Goal: Information Seeking & Learning: Learn about a topic

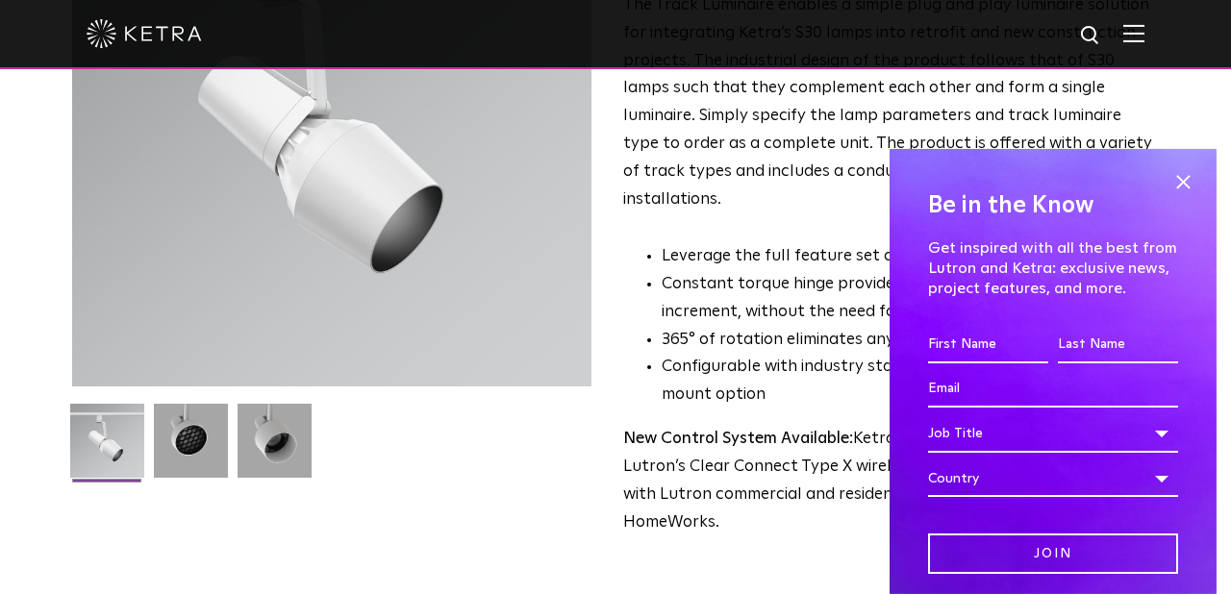
scroll to position [270, 0]
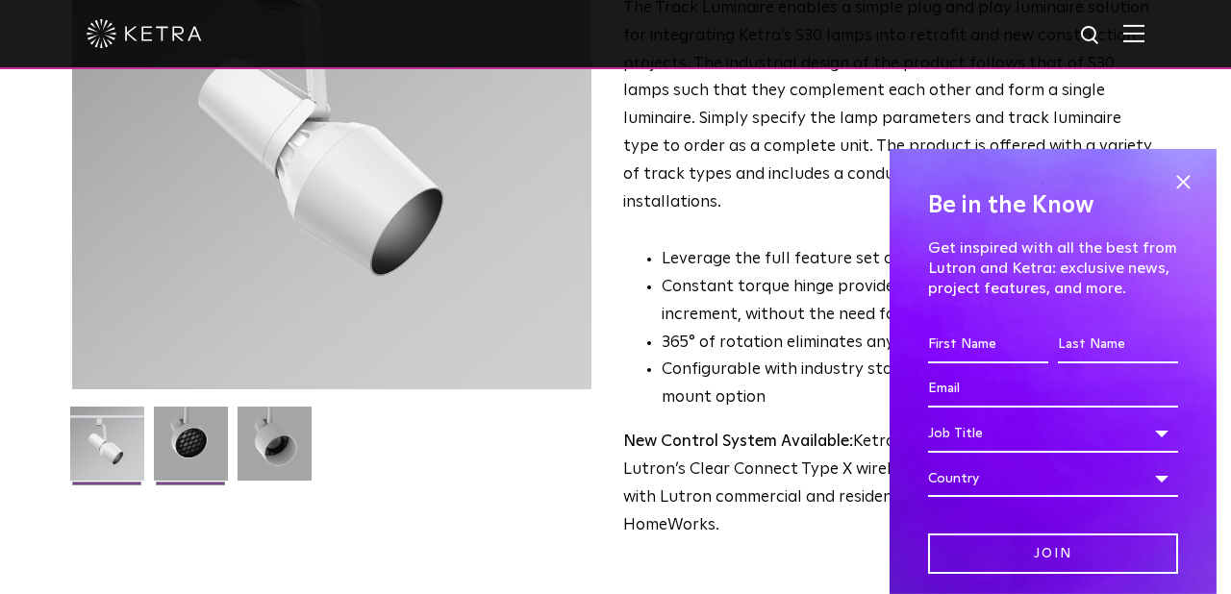
click at [195, 442] on img at bounding box center [191, 451] width 74 height 88
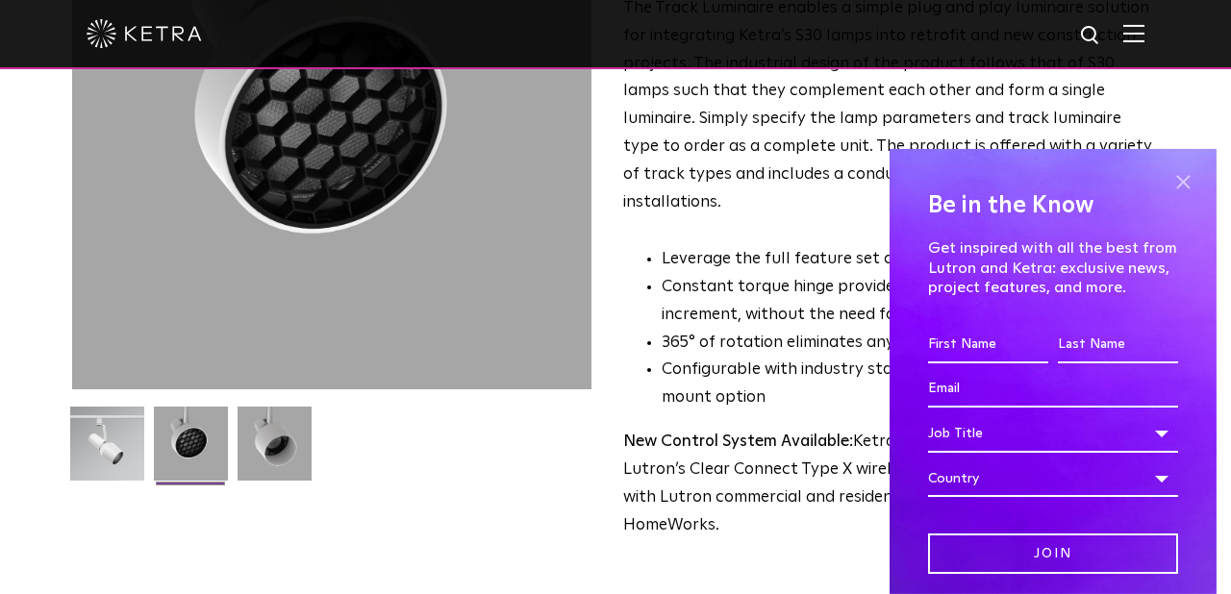
click at [1190, 181] on span at bounding box center [1182, 182] width 29 height 29
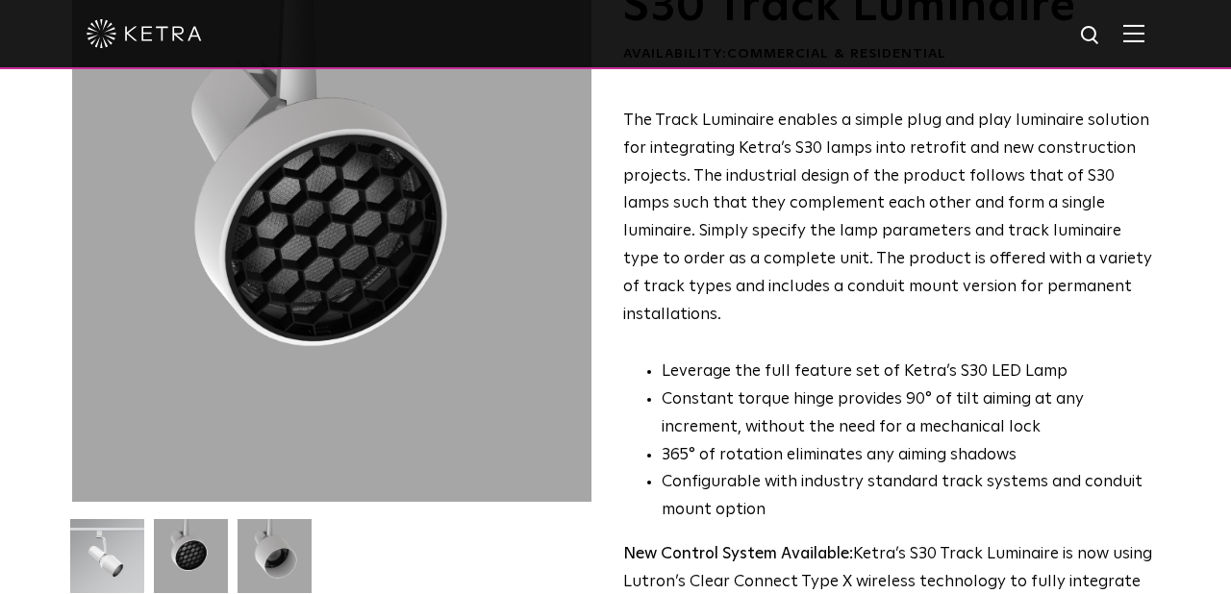
scroll to position [150, 0]
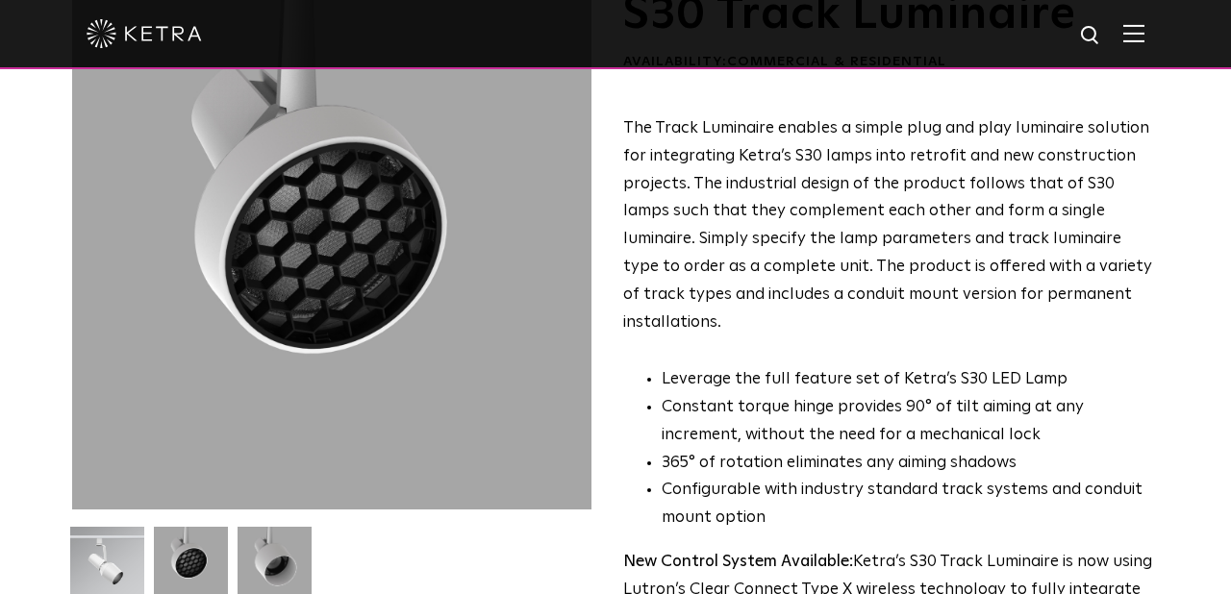
click at [280, 551] on img at bounding box center [274, 571] width 74 height 88
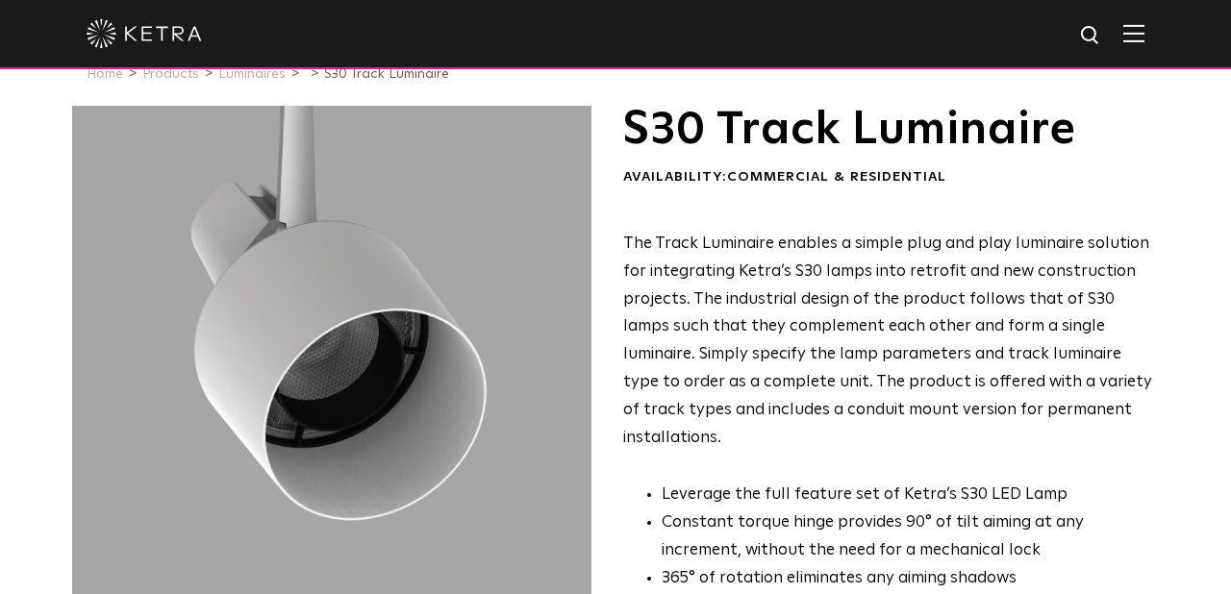
scroll to position [16, 0]
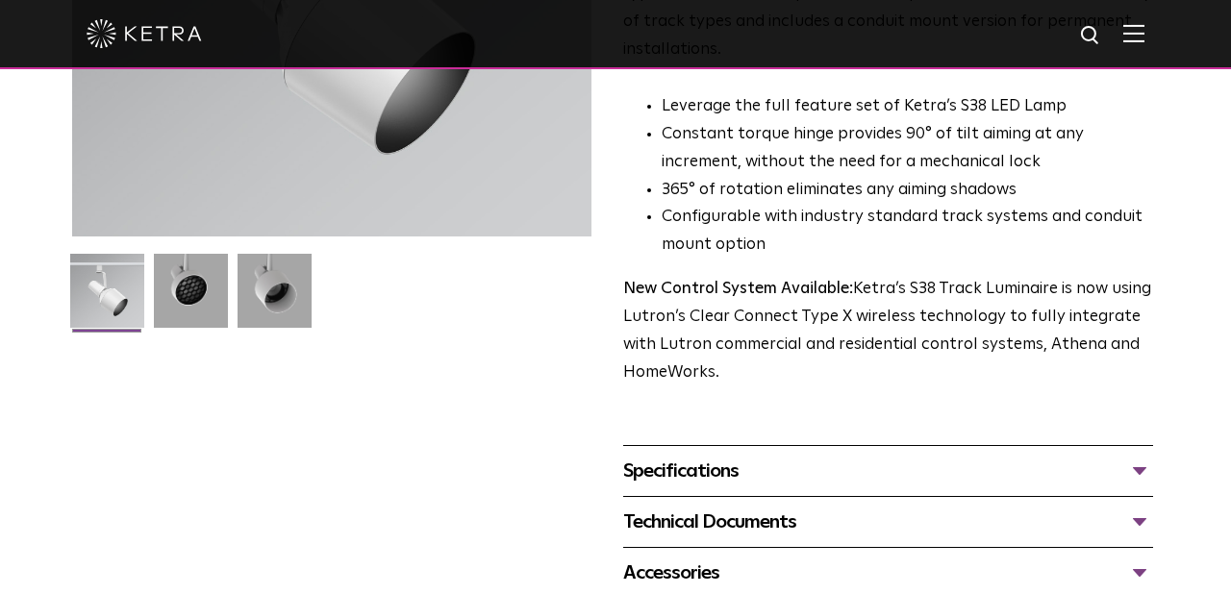
scroll to position [468, 0]
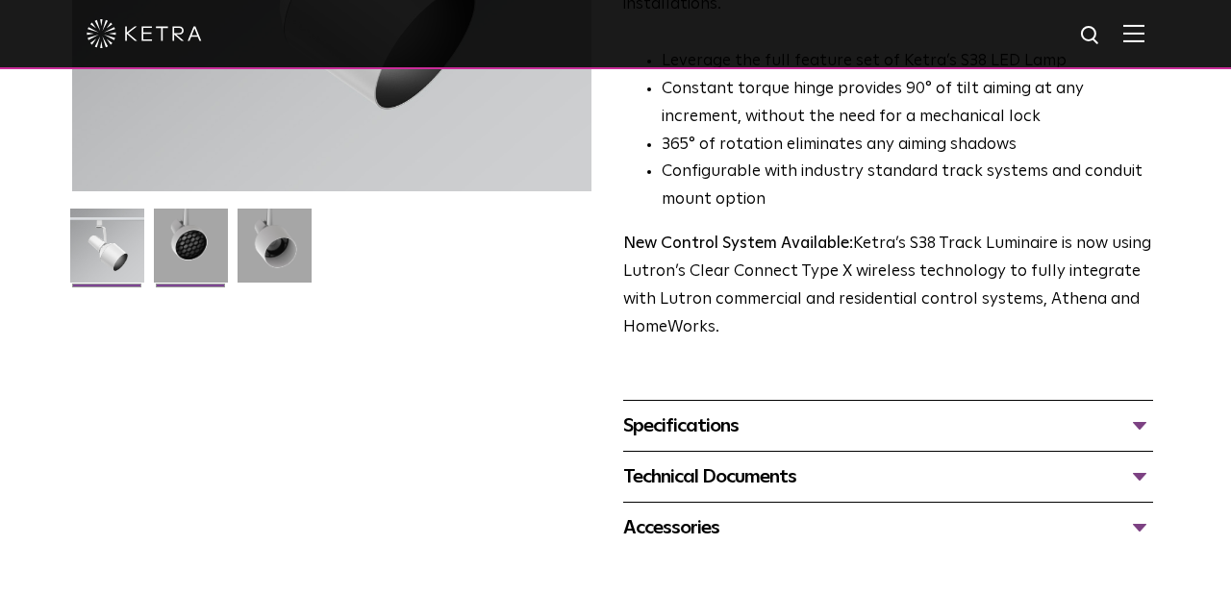
click at [204, 263] on img at bounding box center [191, 253] width 74 height 88
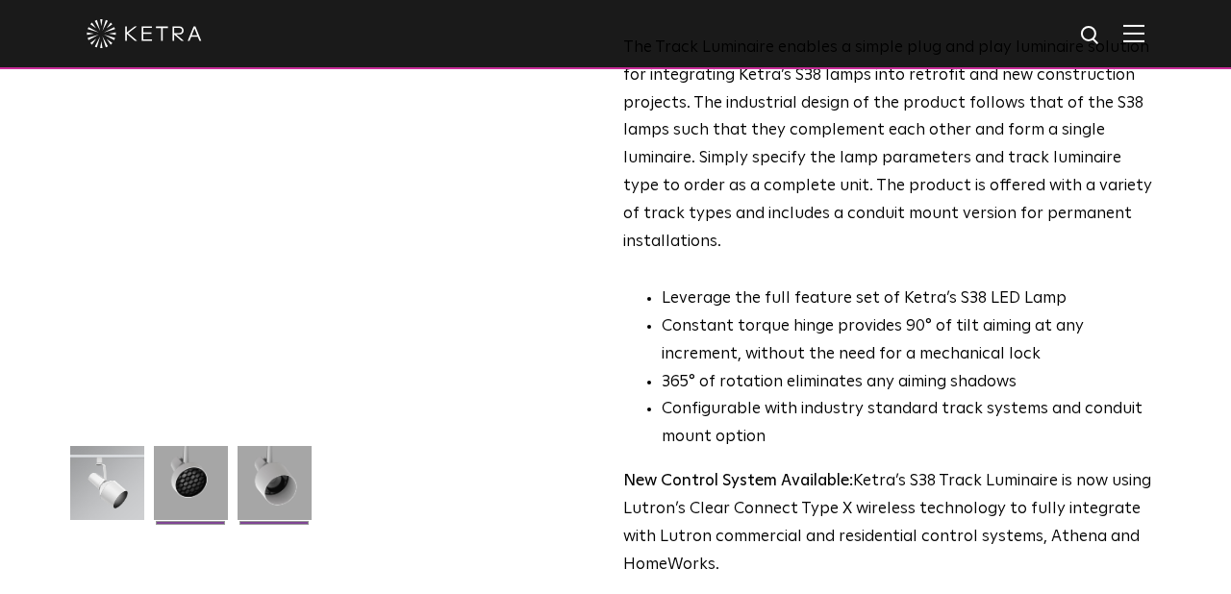
scroll to position [228, 0]
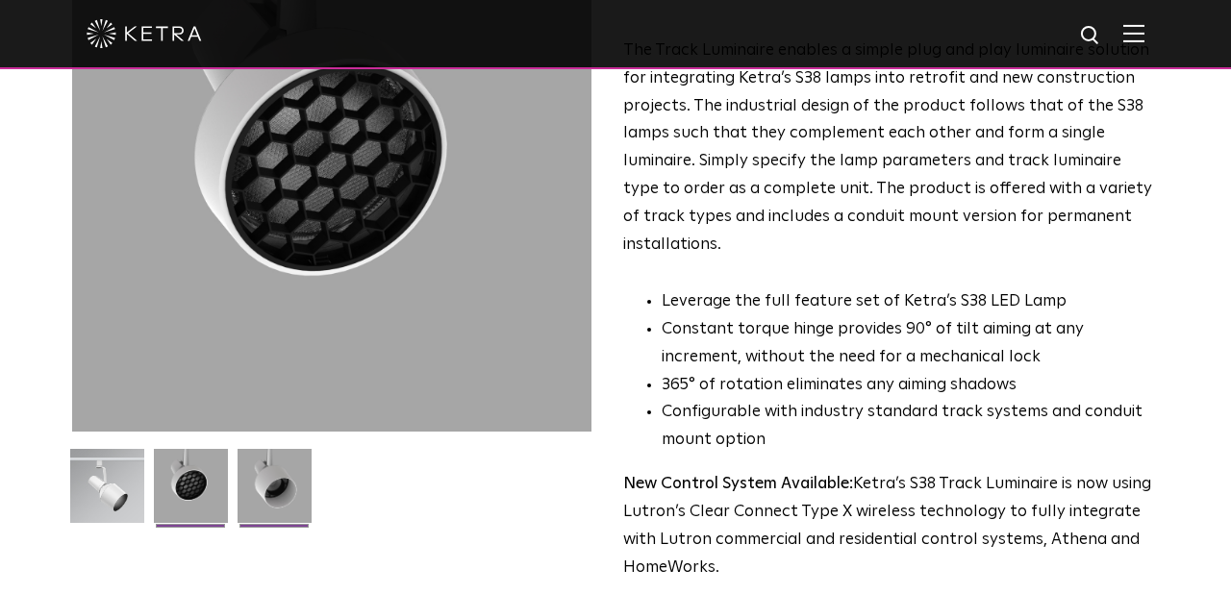
click at [277, 476] on img at bounding box center [274, 493] width 74 height 88
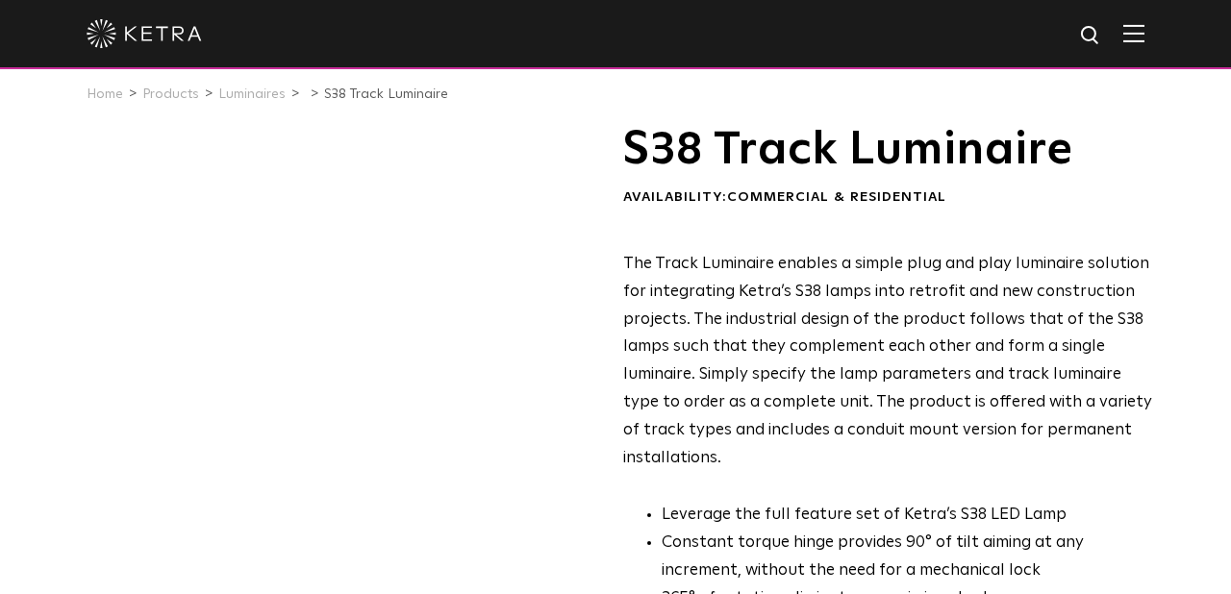
scroll to position [0, 0]
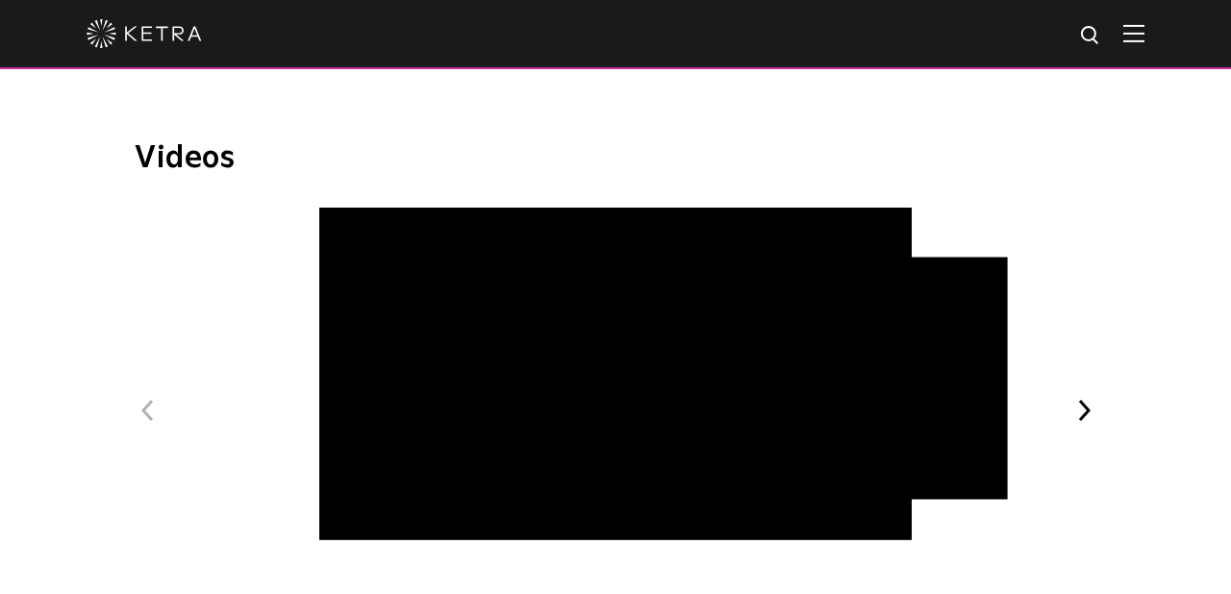
scroll to position [1065, 0]
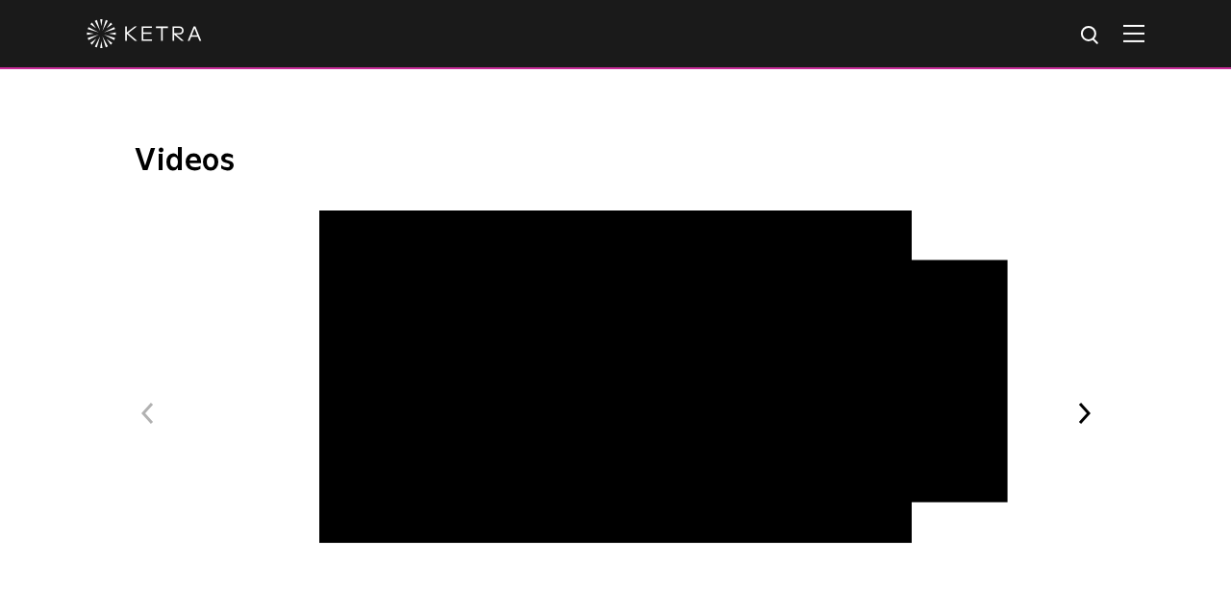
click at [1088, 401] on button "Next" at bounding box center [1083, 413] width 25 height 25
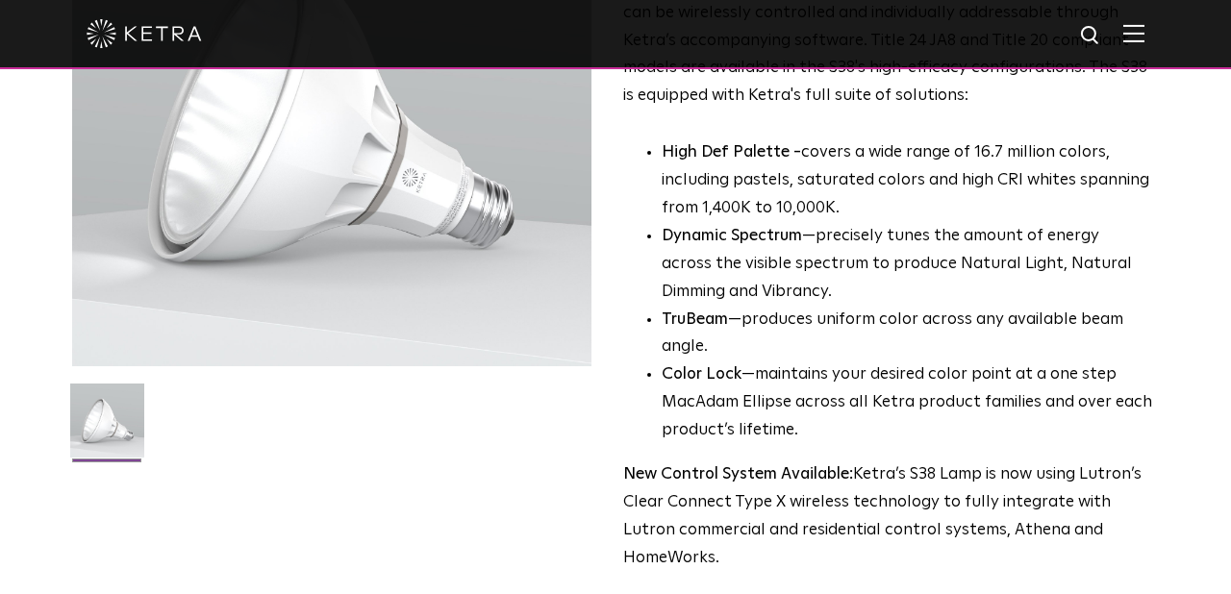
scroll to position [0, 0]
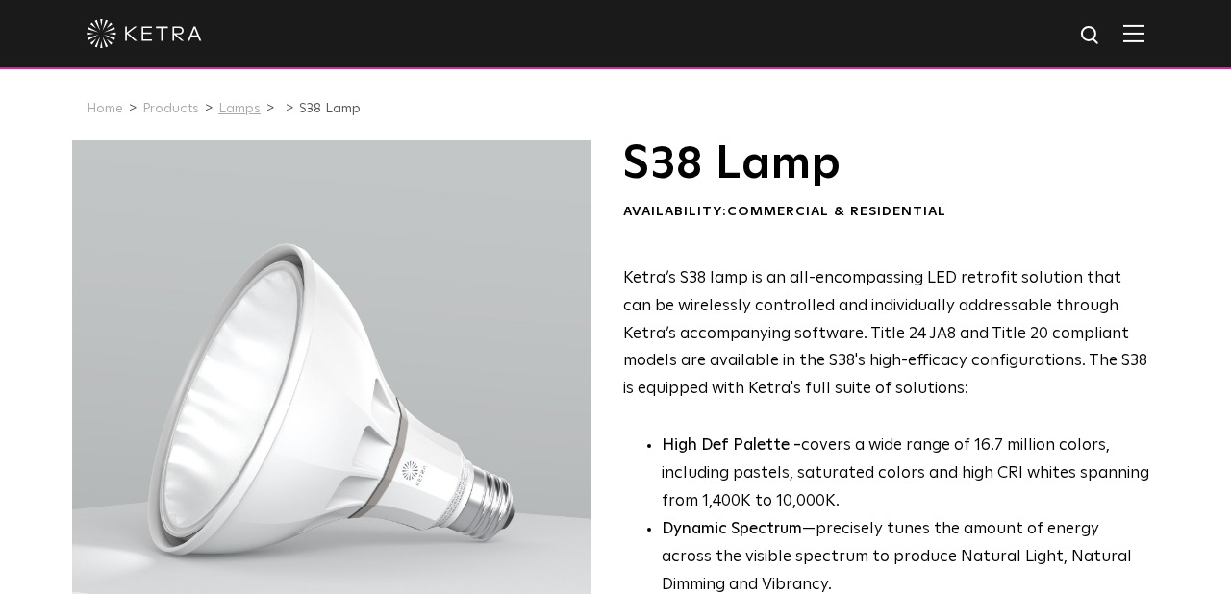
click at [238, 110] on link "Lamps" at bounding box center [239, 108] width 42 height 13
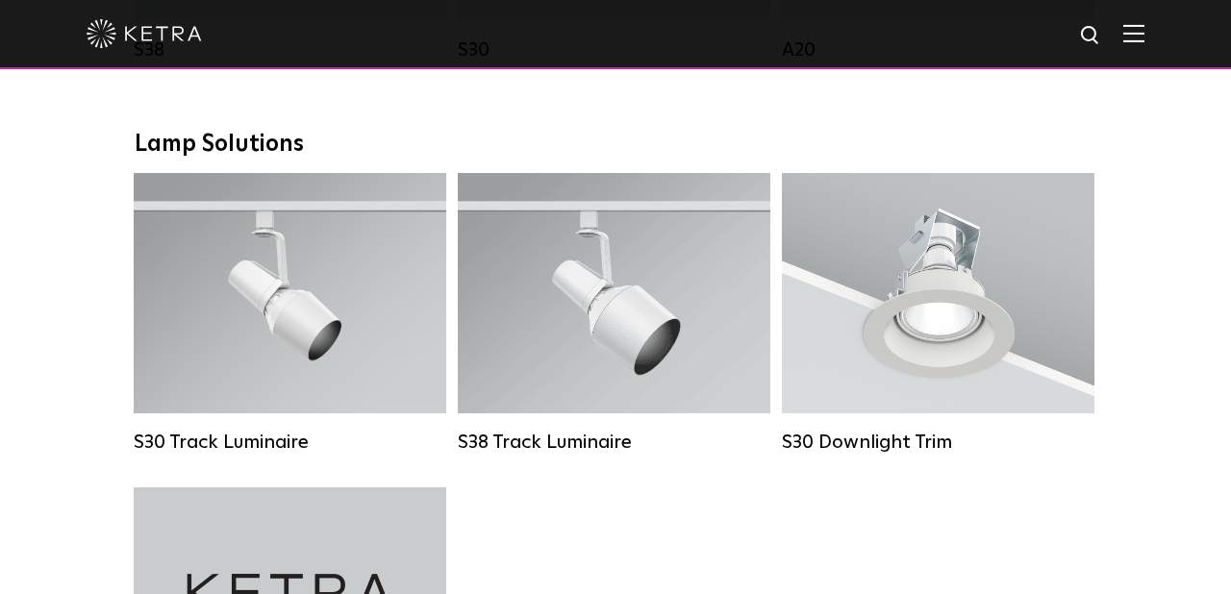
scroll to position [1683, 0]
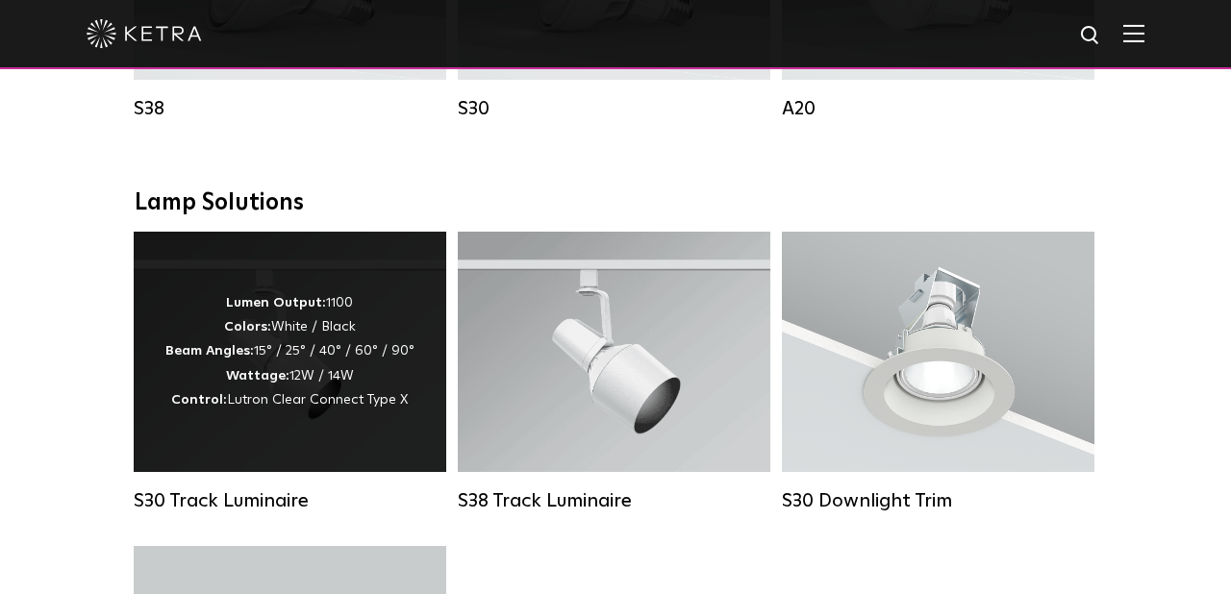
click at [324, 431] on div "Lumen Output: 1100 Colors: White / Black Beam Angles: 15° / 25° / 40° / 60° / 9…" at bounding box center [290, 352] width 312 height 240
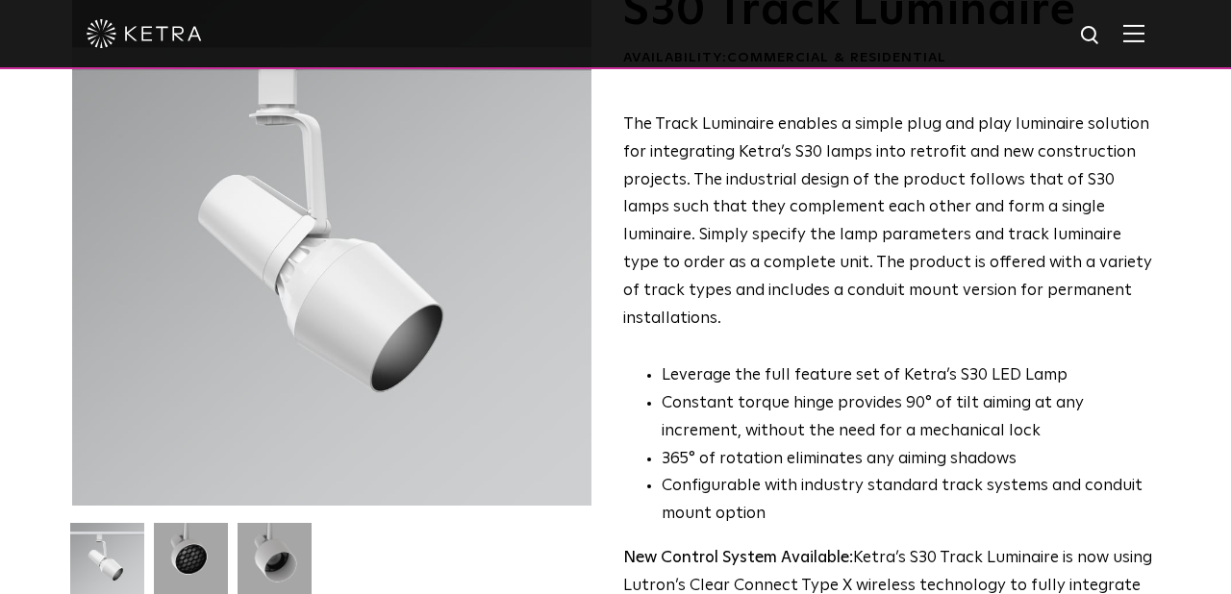
scroll to position [195, 0]
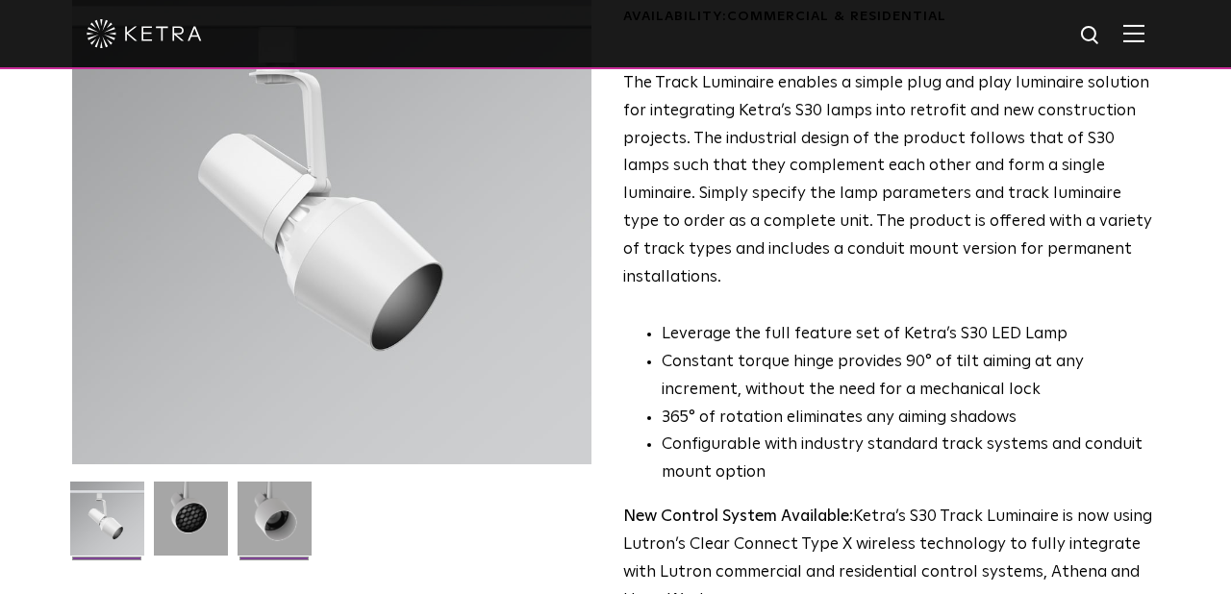
click at [285, 501] on img at bounding box center [274, 526] width 74 height 88
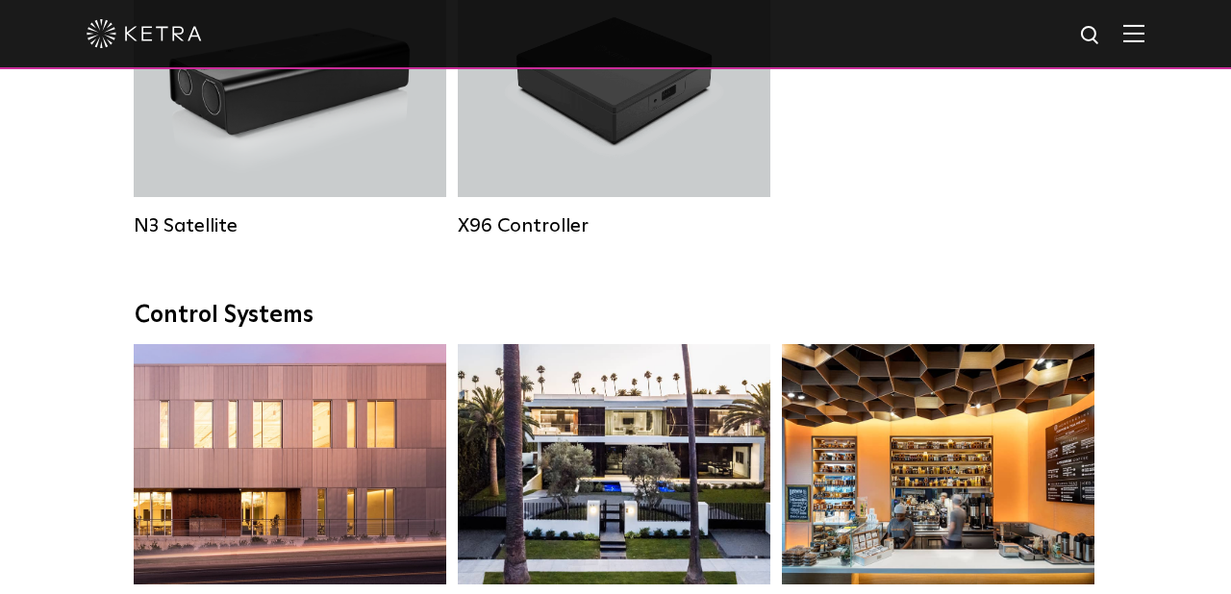
scroll to position [1683, 0]
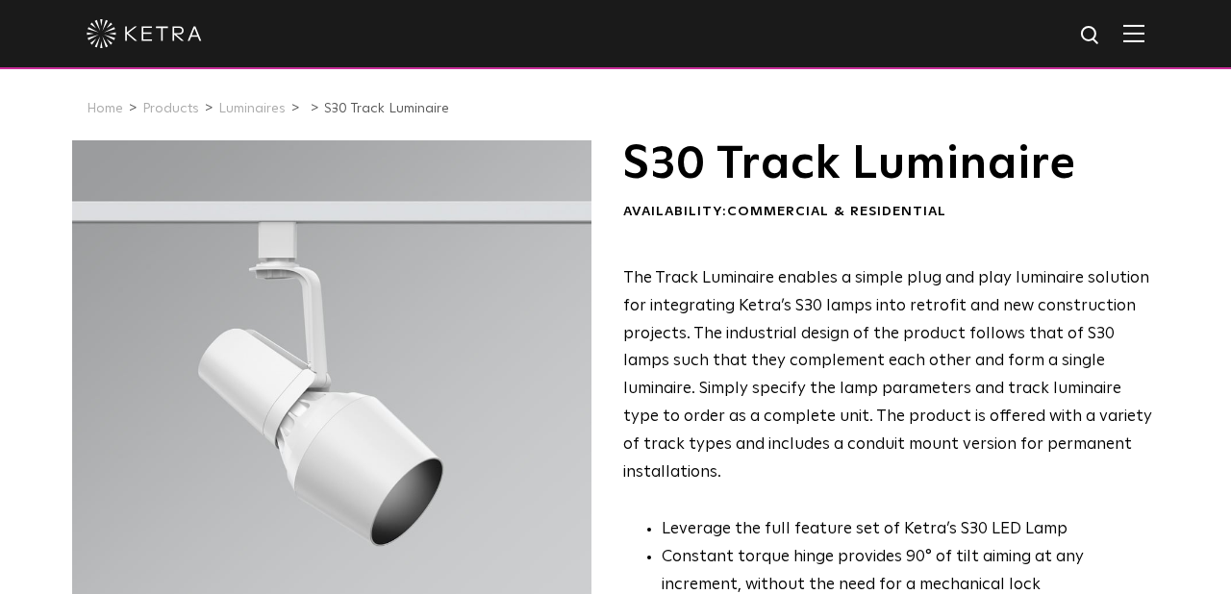
click at [1025, 165] on h1 "S30 Track Luminaire" at bounding box center [888, 164] width 530 height 48
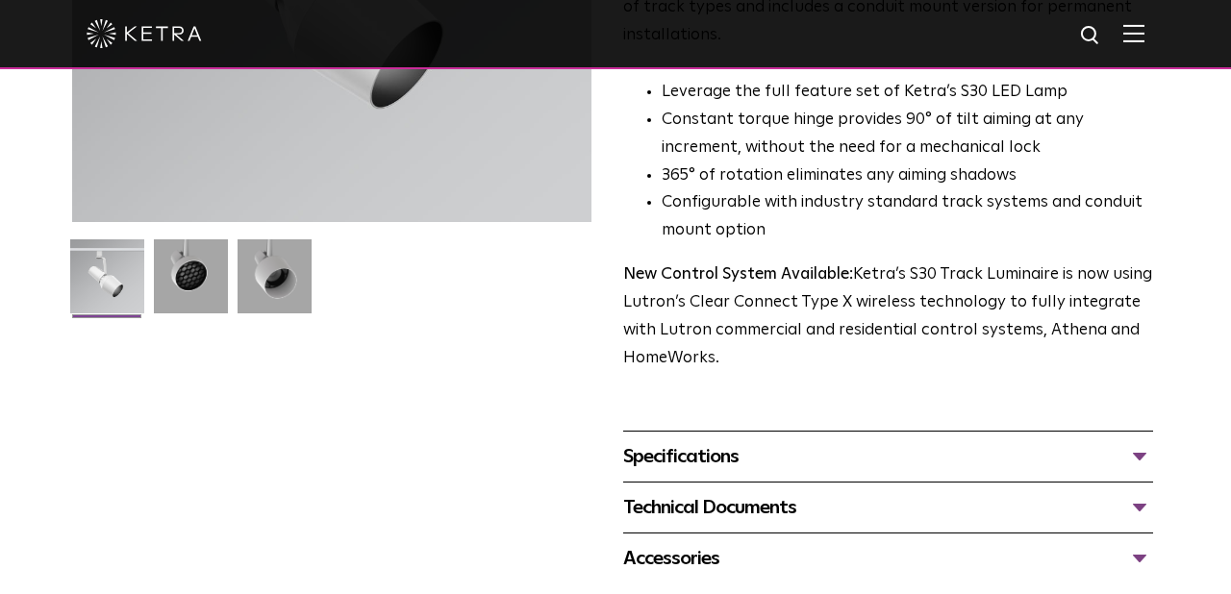
scroll to position [476, 0]
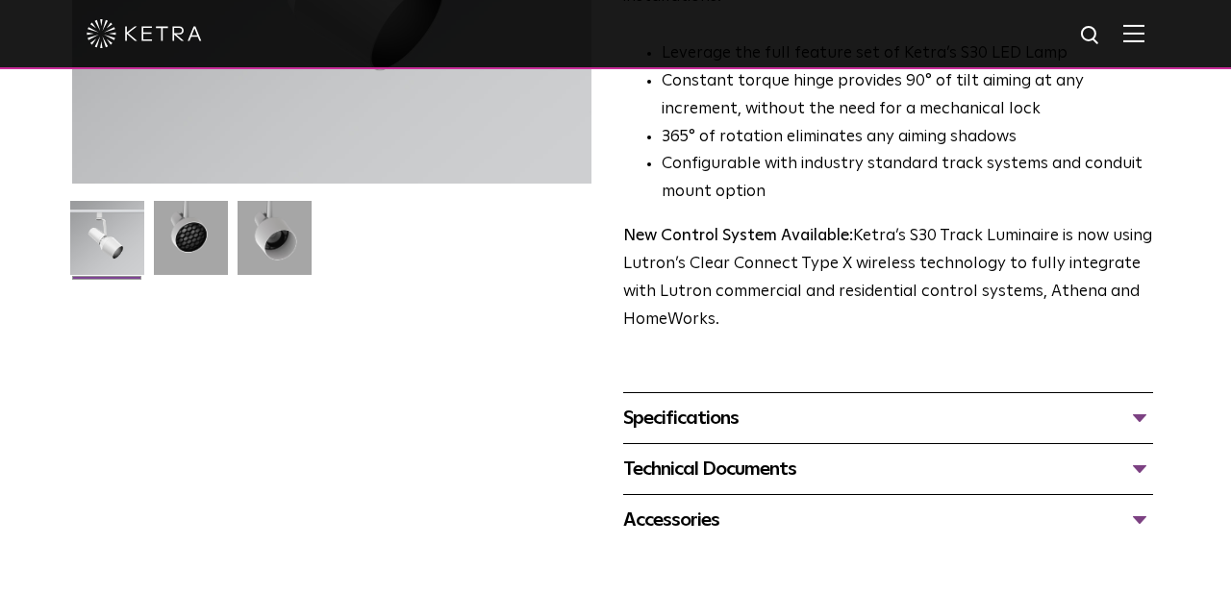
click at [1017, 403] on div "Specifications" at bounding box center [888, 418] width 530 height 31
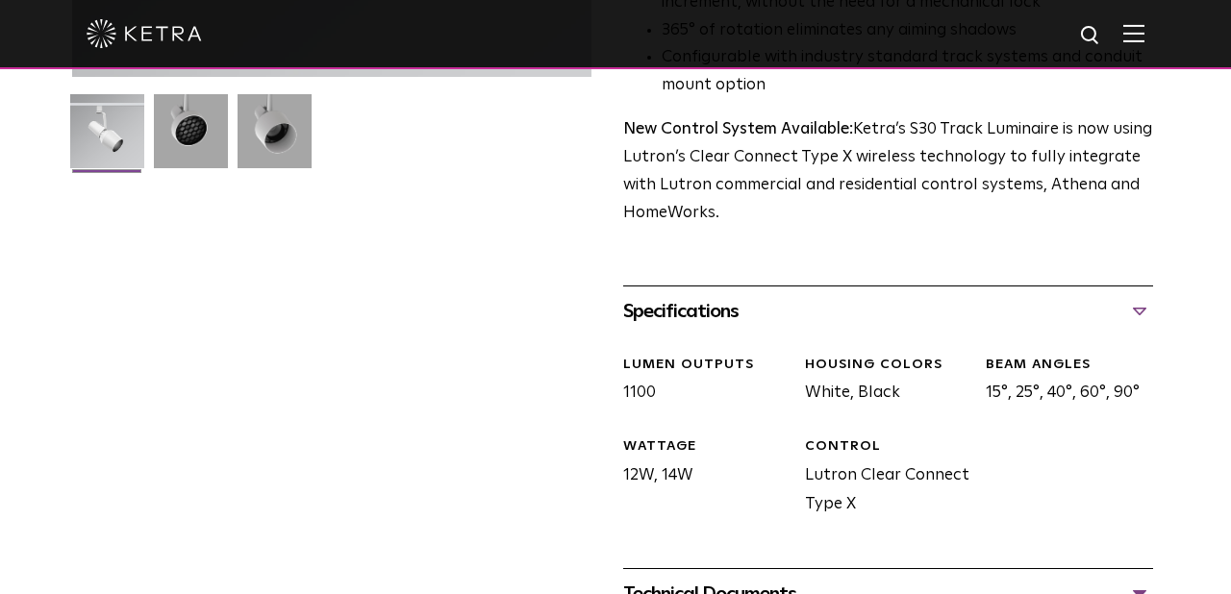
scroll to position [653, 0]
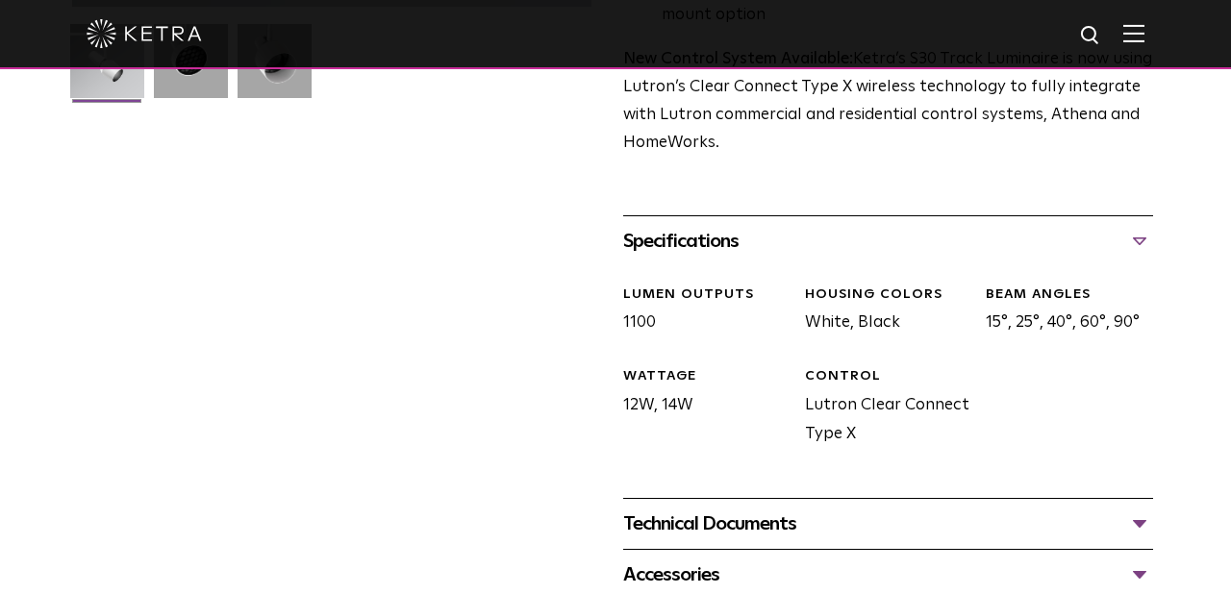
click at [963, 509] on div "Technical Documents" at bounding box center [888, 524] width 530 height 31
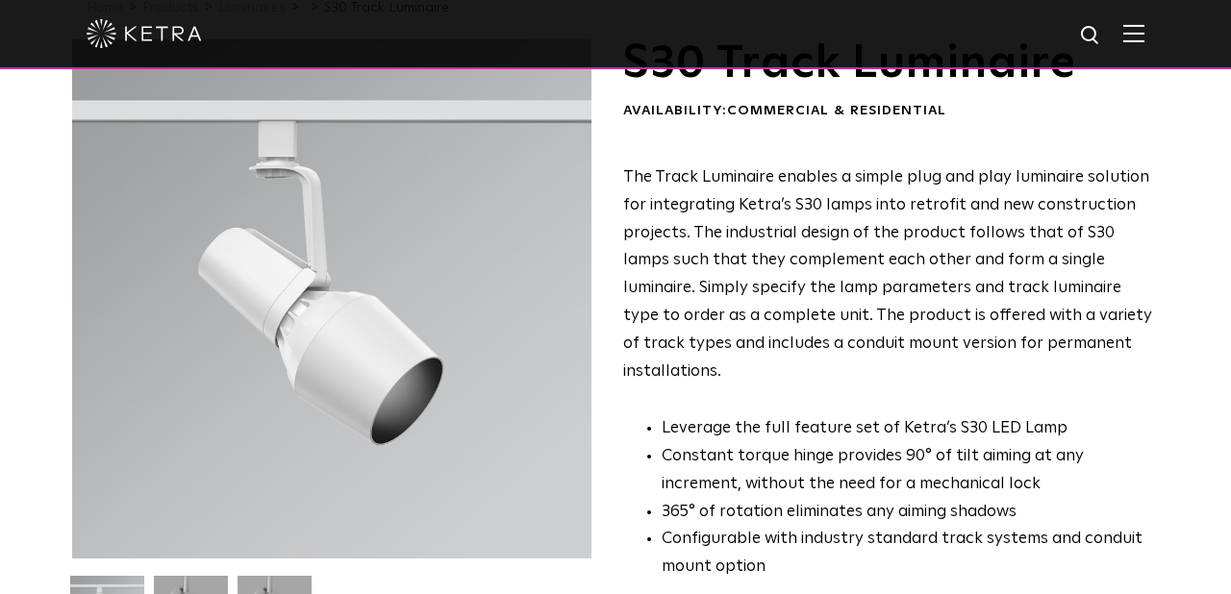
scroll to position [0, 0]
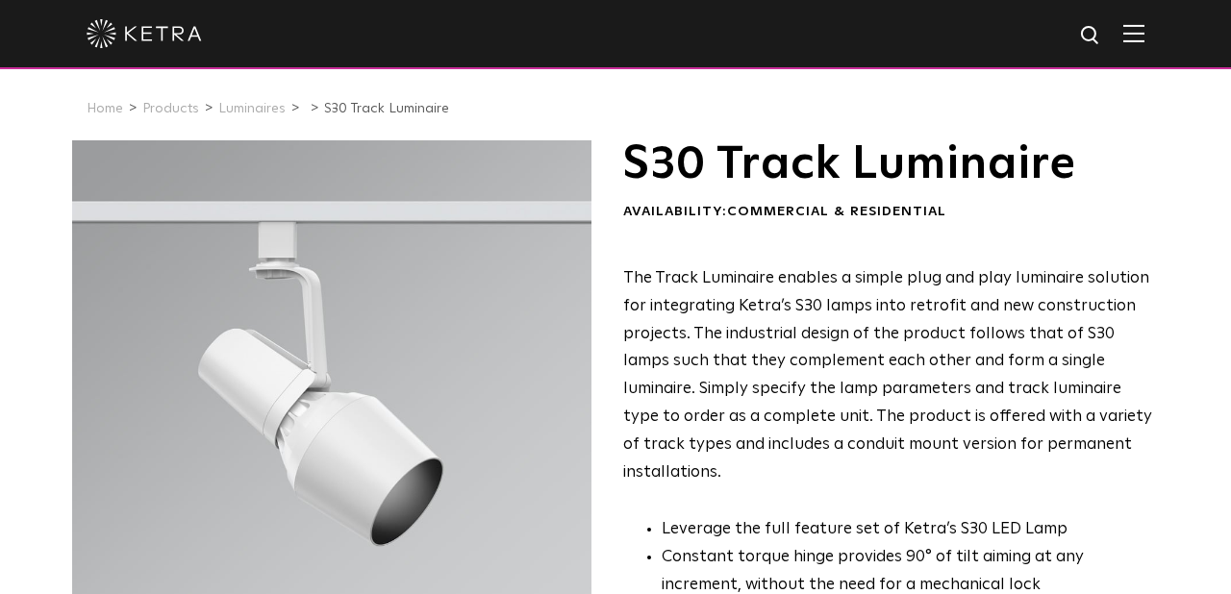
click at [173, 41] on img at bounding box center [144, 33] width 115 height 29
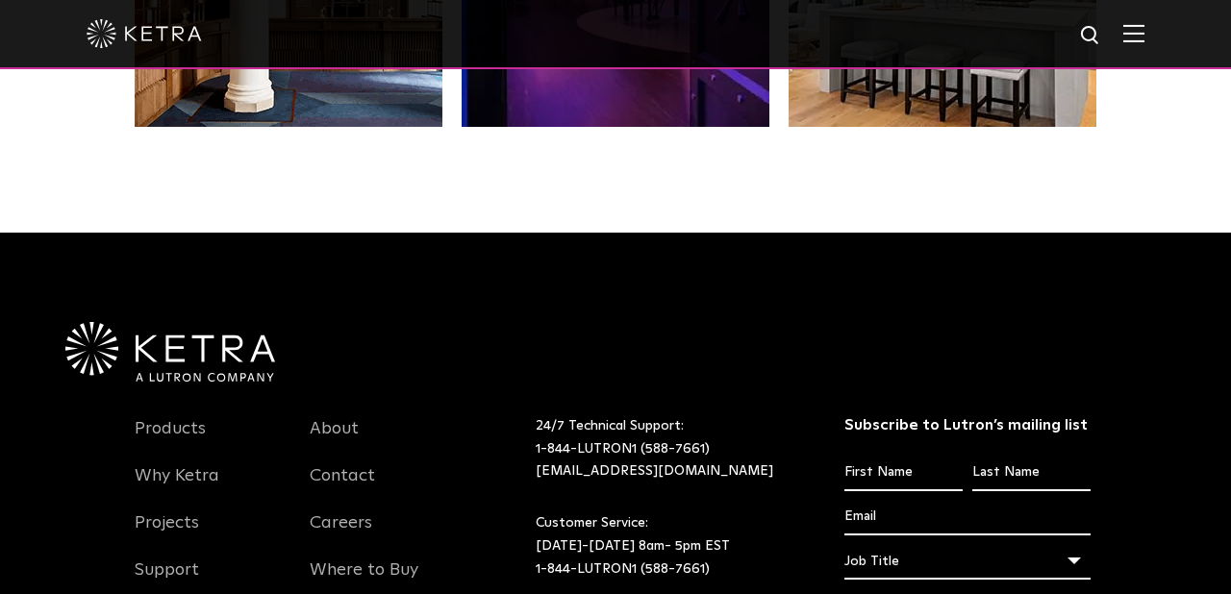
scroll to position [3895, 0]
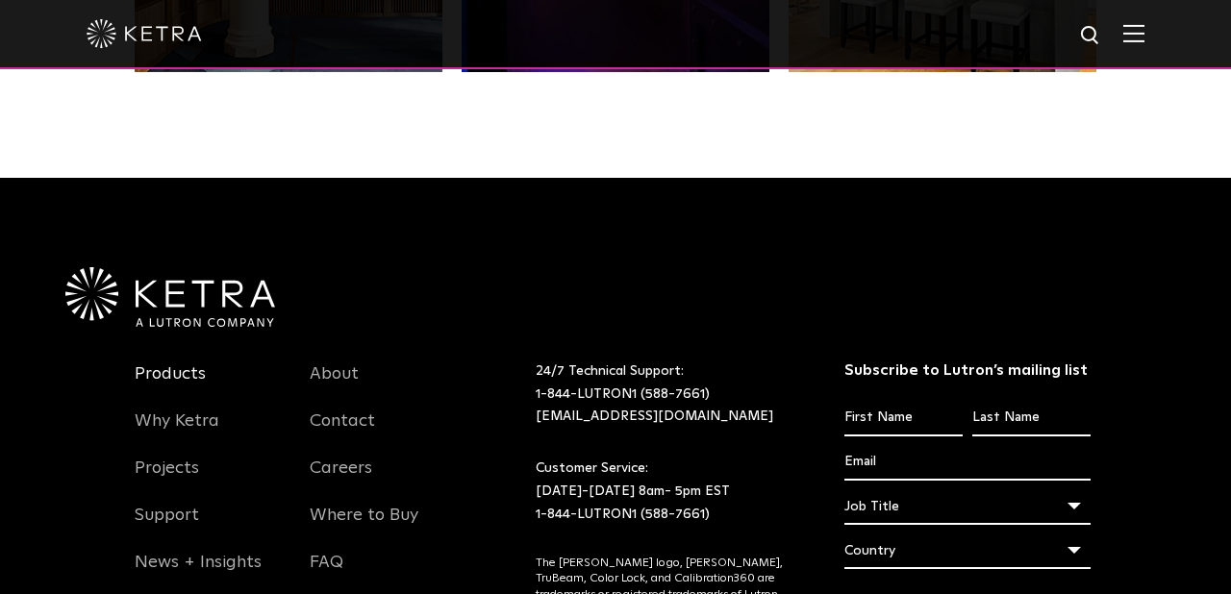
click at [178, 363] on link "Products" at bounding box center [170, 385] width 71 height 44
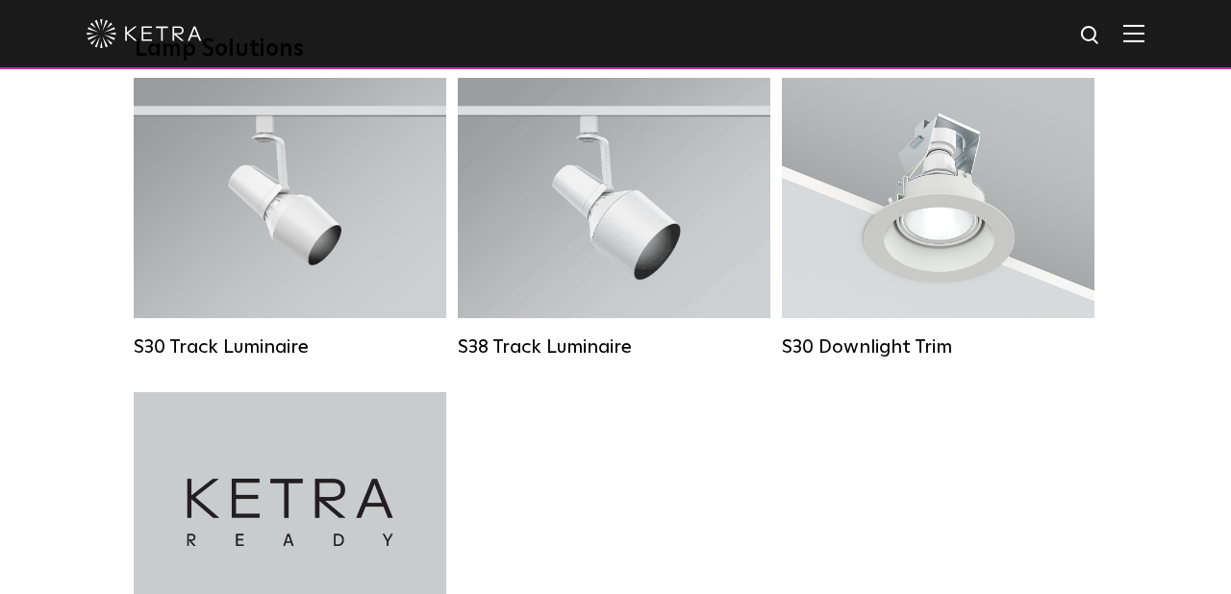
scroll to position [1772, 0]
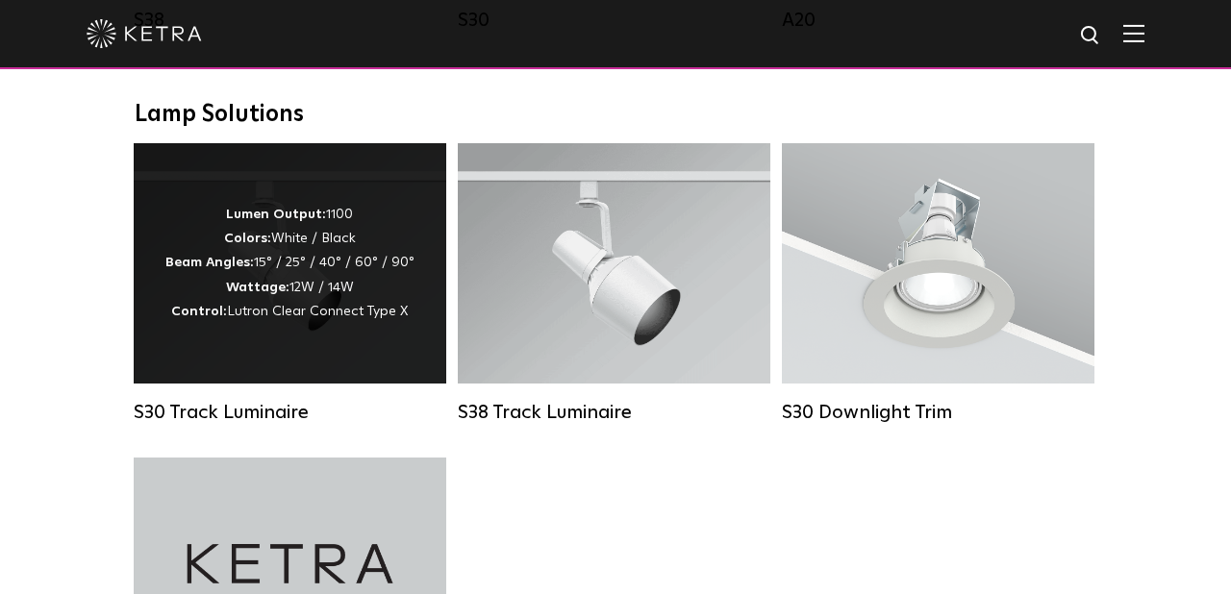
click at [316, 305] on span "Lutron Clear Connect Type X" at bounding box center [317, 311] width 181 height 13
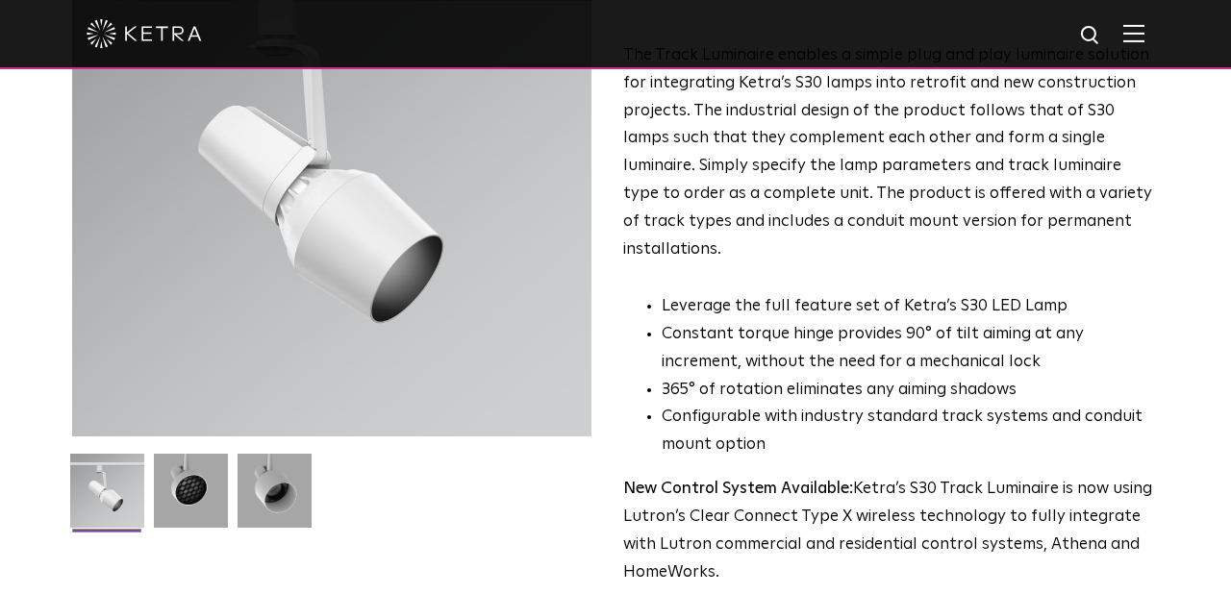
scroll to position [339, 0]
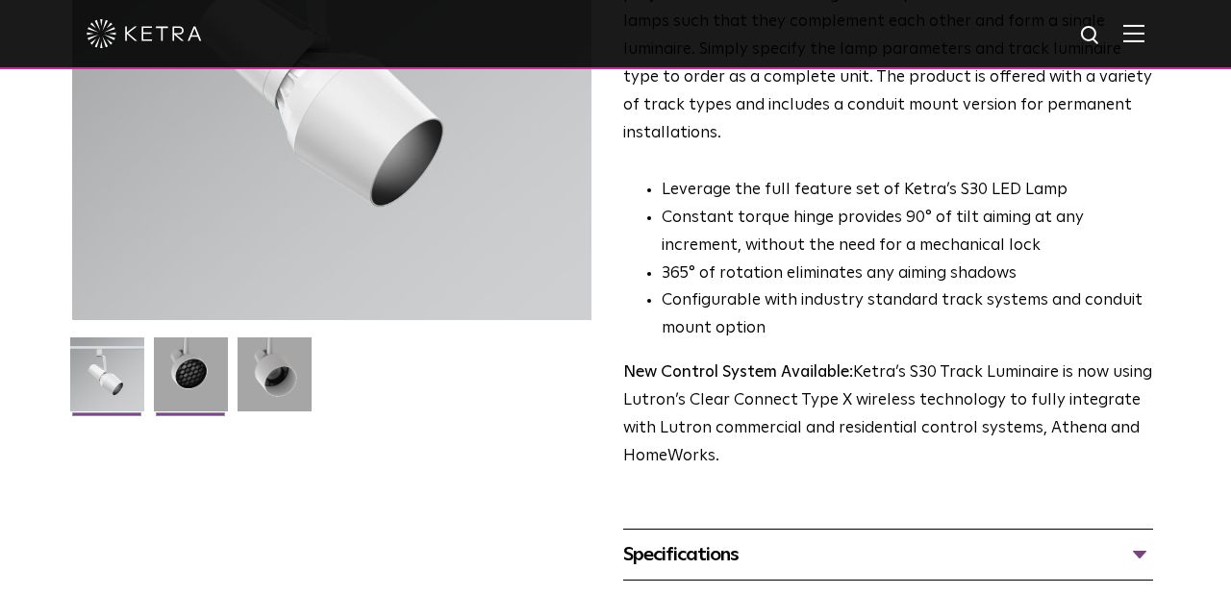
click at [187, 378] on img at bounding box center [191, 381] width 74 height 88
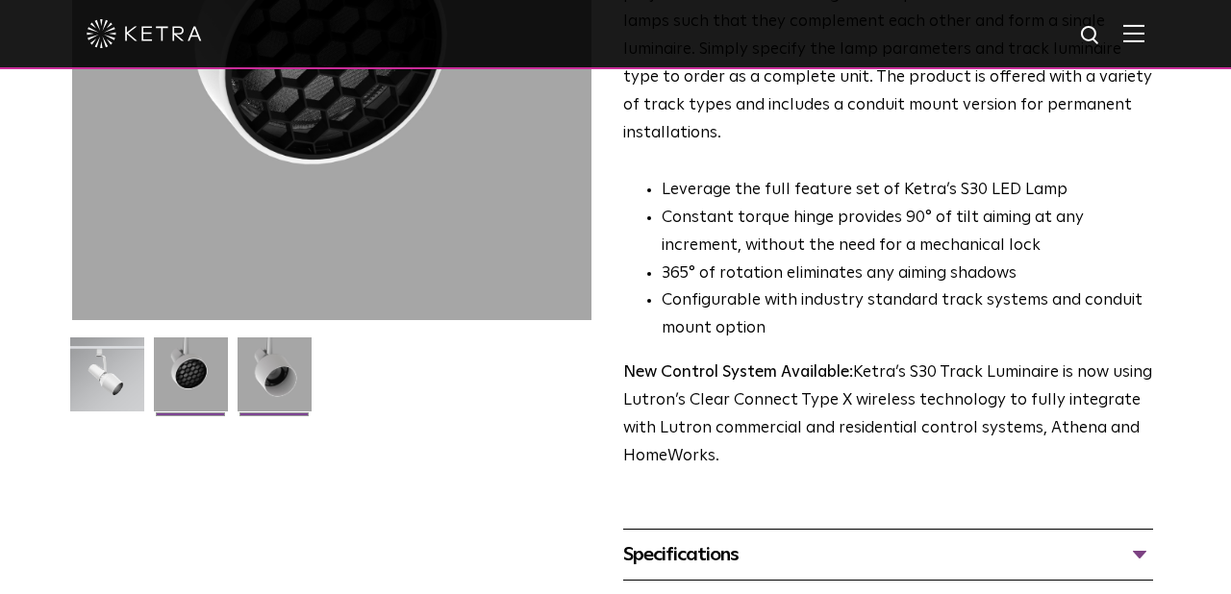
click at [298, 379] on img at bounding box center [274, 381] width 74 height 88
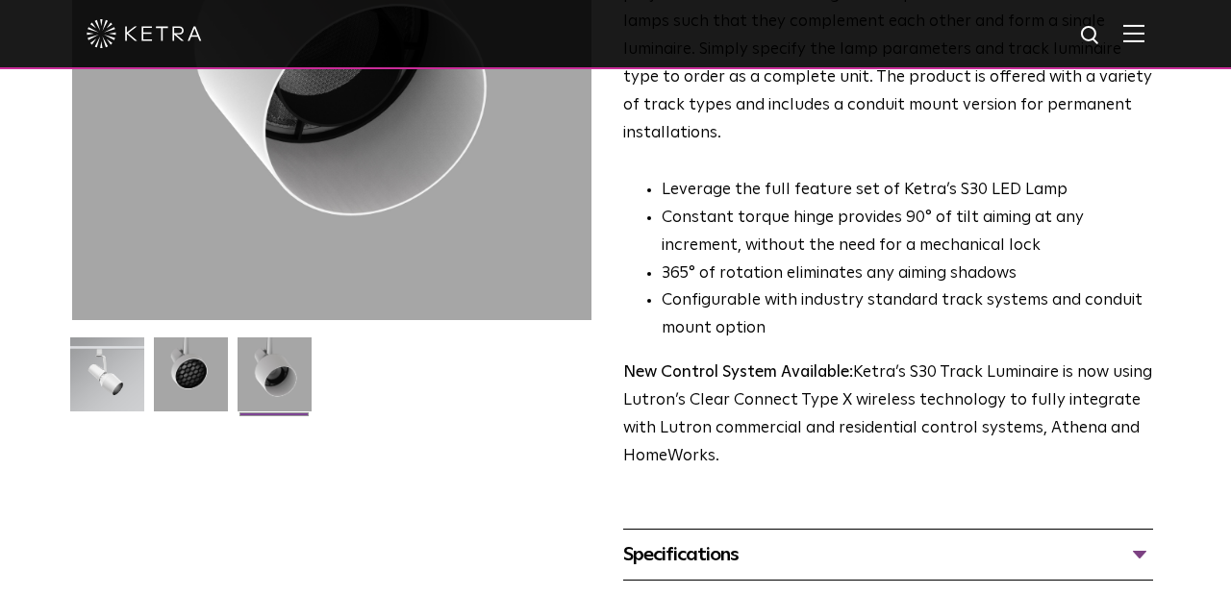
scroll to position [0, 0]
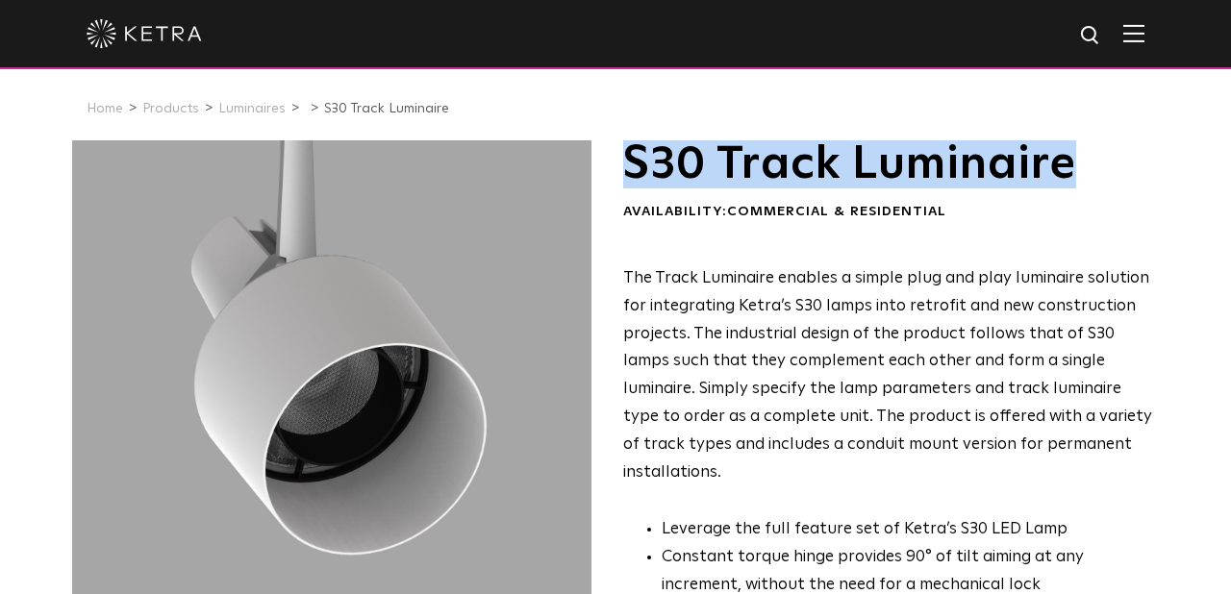
drag, startPoint x: 627, startPoint y: 153, endPoint x: 1133, endPoint y: 162, distance: 505.8
click at [1133, 162] on h1 "S30 Track Luminaire" at bounding box center [888, 164] width 530 height 48
copy h1 "S30 Track Luminaire"
